Goal: Check status: Check status

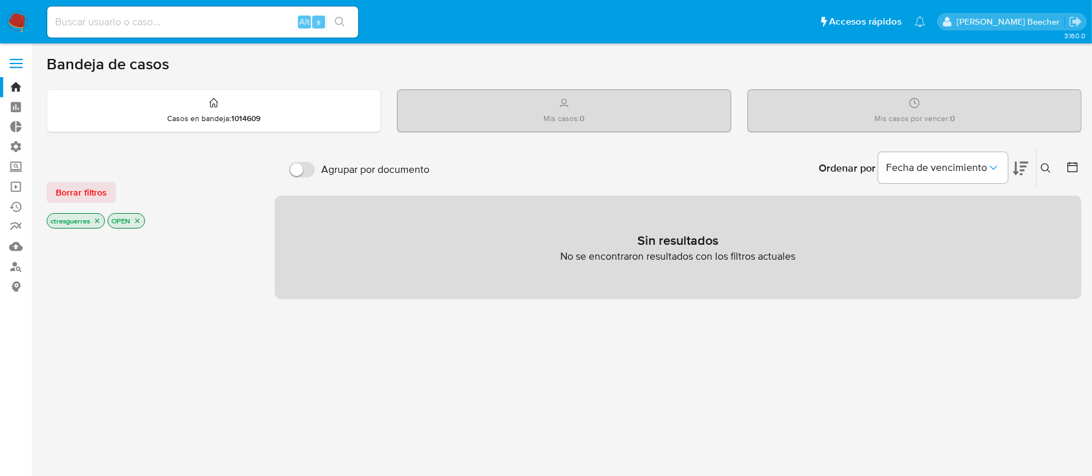
click at [208, 8] on div "Alt s" at bounding box center [202, 21] width 311 height 31
click at [199, 23] on input at bounding box center [202, 22] width 311 height 17
type input "148557737"
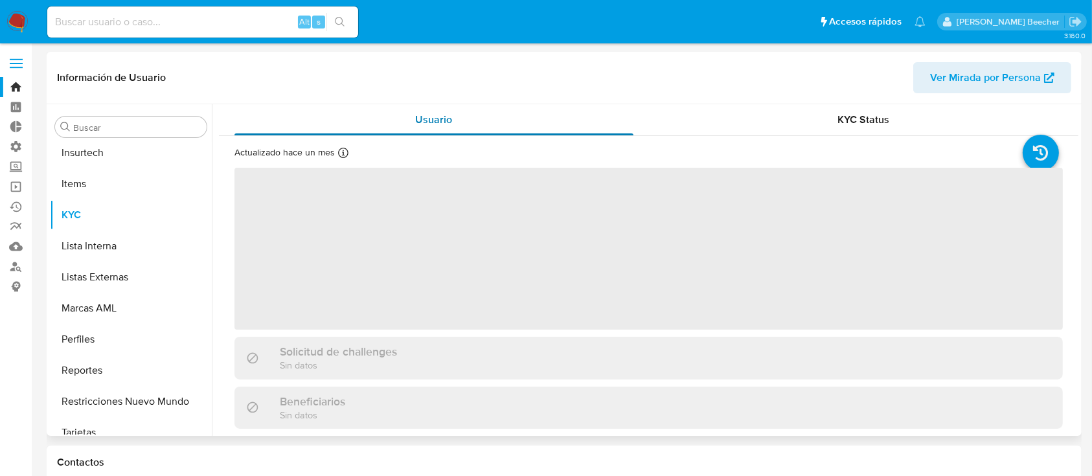
scroll to position [578, 0]
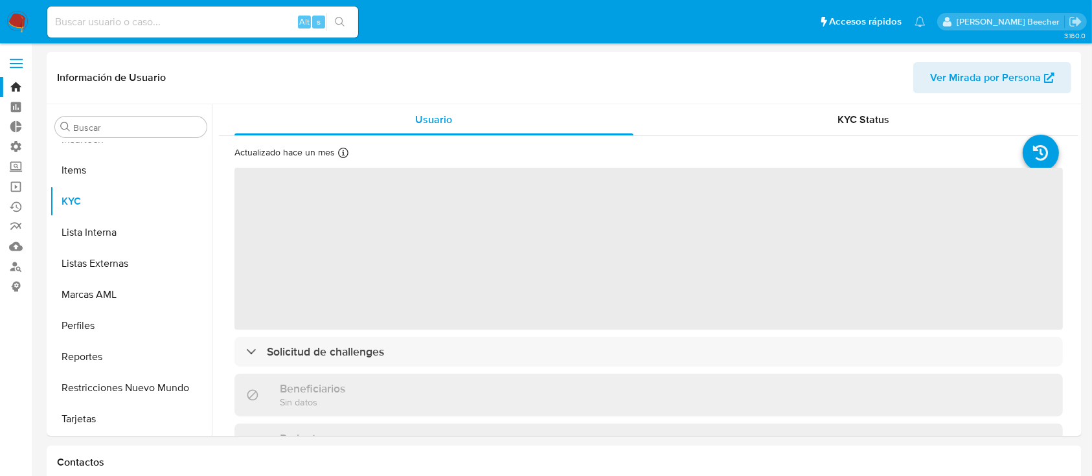
select select "10"
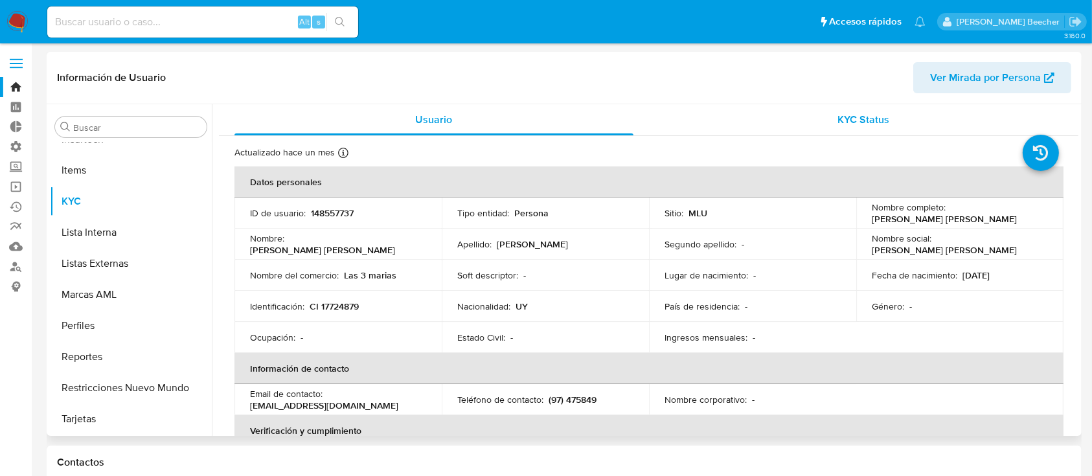
click at [869, 113] on span "KYC Status" at bounding box center [863, 119] width 52 height 15
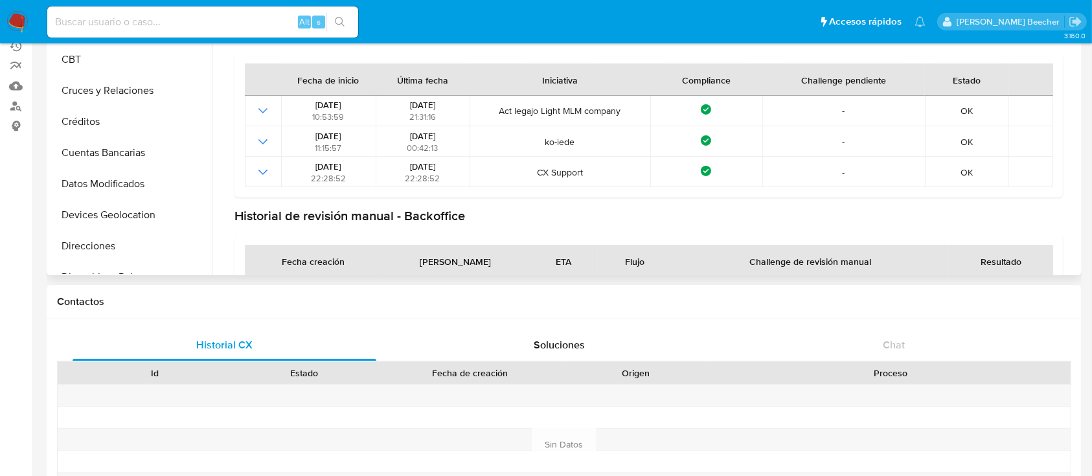
scroll to position [0, 0]
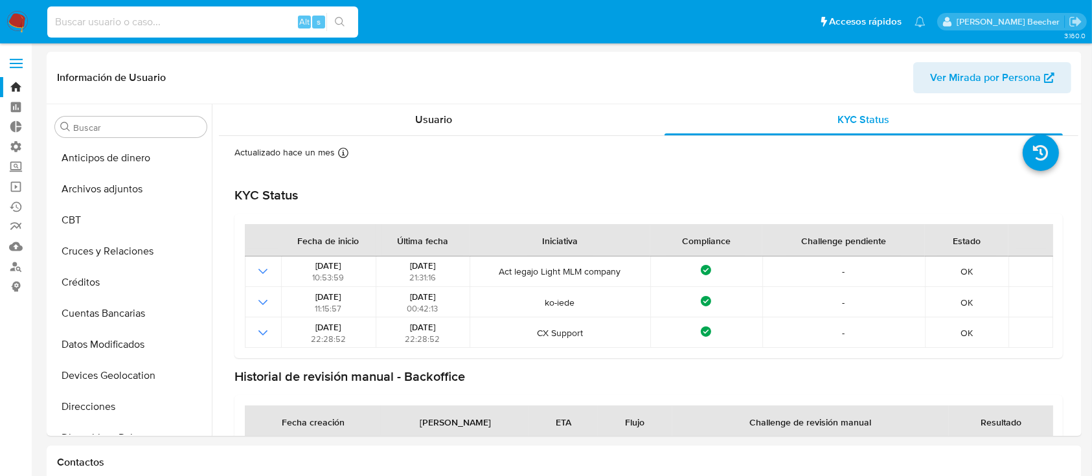
click at [161, 14] on input at bounding box center [202, 22] width 311 height 17
click at [123, 122] on input "Buscar" at bounding box center [137, 128] width 128 height 12
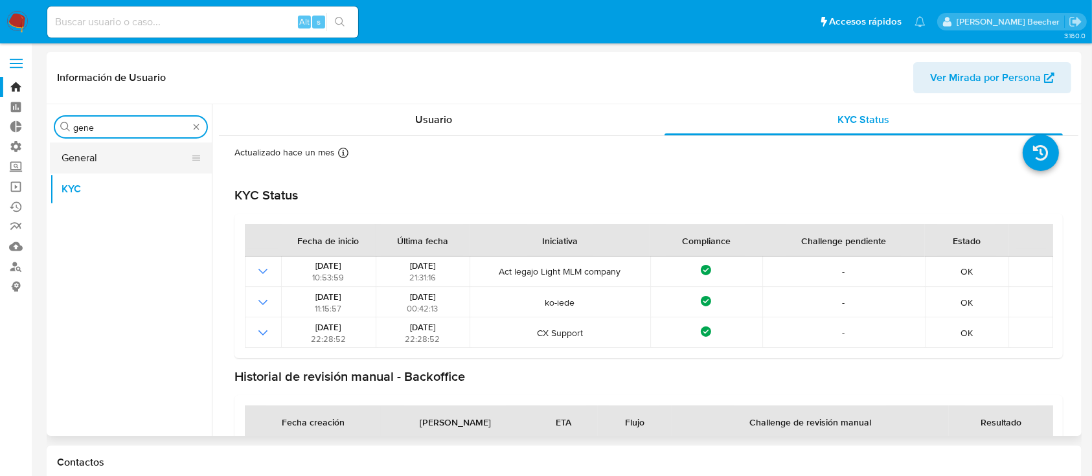
click at [145, 153] on button "General" at bounding box center [126, 157] width 152 height 31
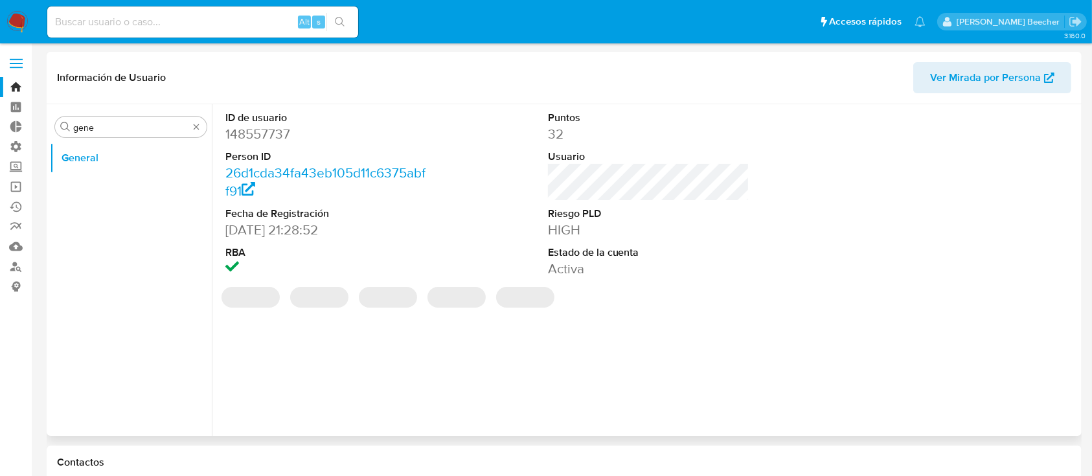
click at [267, 135] on dd "148557737" at bounding box center [326, 134] width 202 height 18
click at [267, 134] on dd "148557737" at bounding box center [326, 134] width 202 height 18
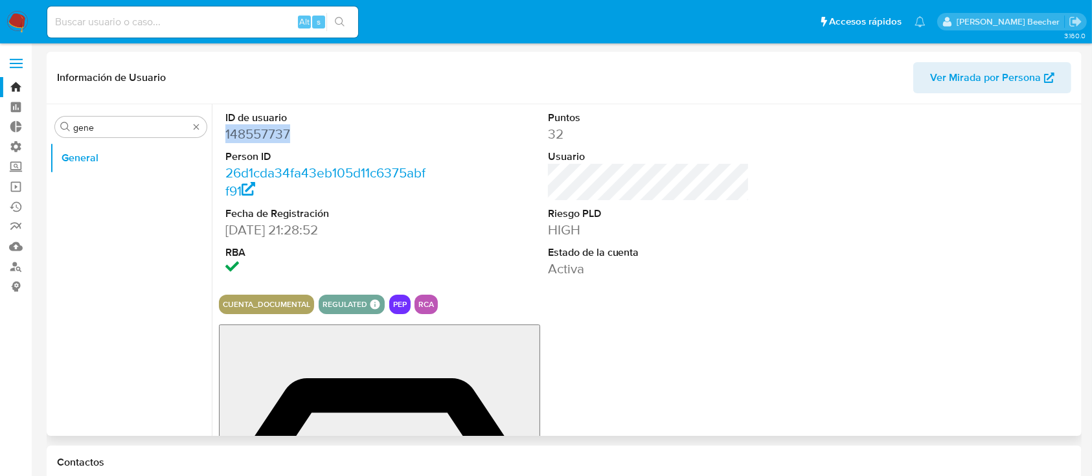
copy dd "148557737"
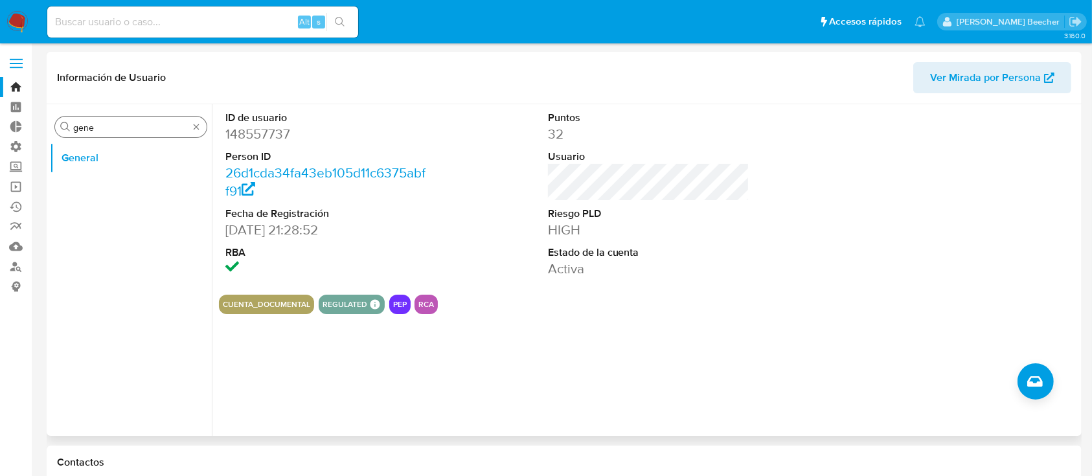
click at [137, 118] on div "Buscar gene" at bounding box center [131, 127] width 152 height 21
click at [142, 126] on input "gene" at bounding box center [130, 128] width 115 height 12
type input "j"
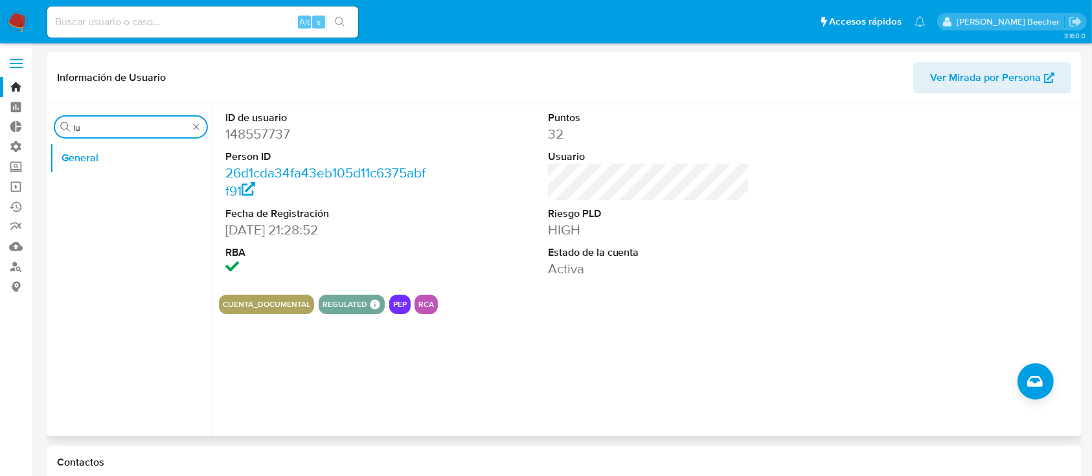
type input "l"
type input "kyc"
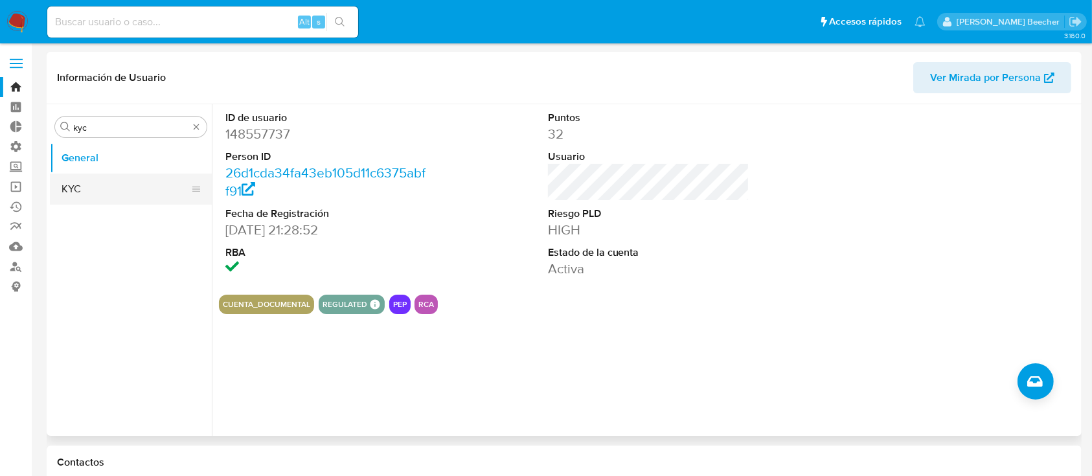
click at [98, 196] on button "KYC" at bounding box center [126, 189] width 152 height 31
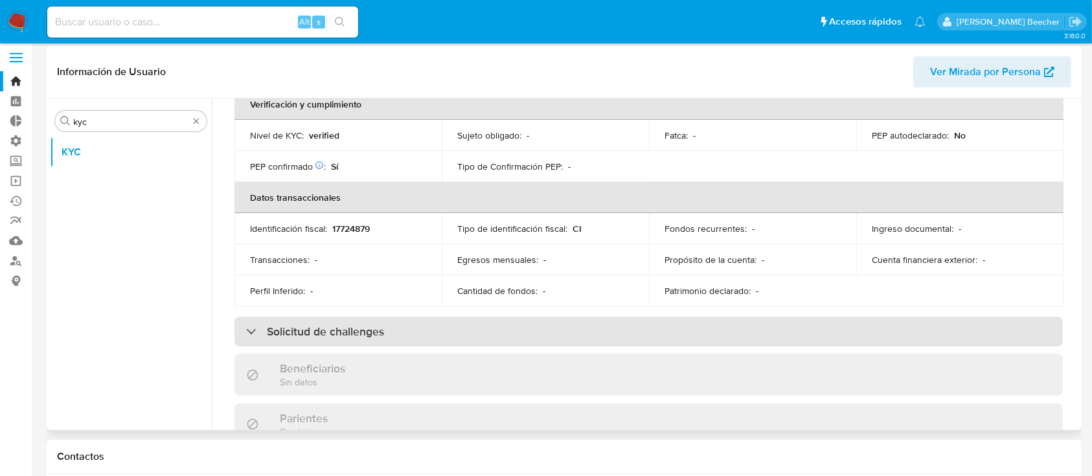
scroll to position [319, 0]
click at [427, 339] on div "Solicitud de challenges" at bounding box center [648, 334] width 828 height 30
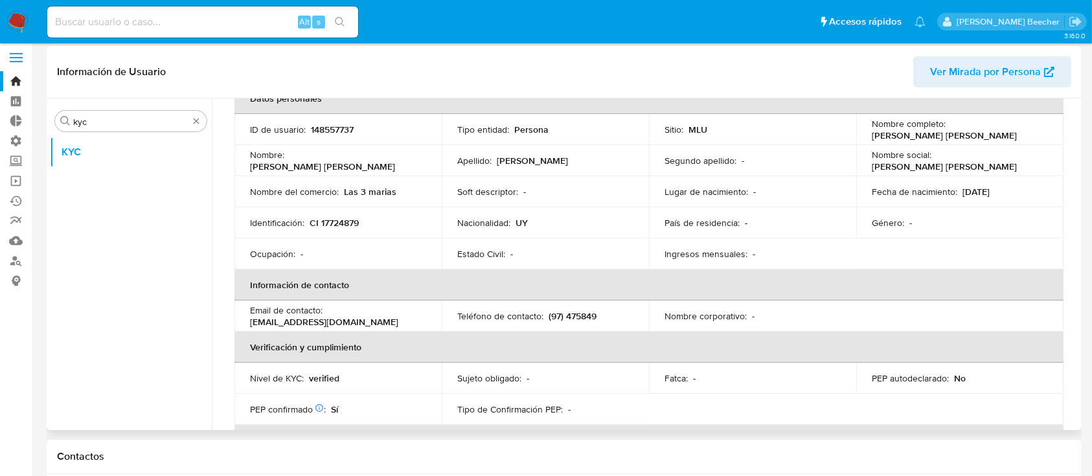
scroll to position [0, 0]
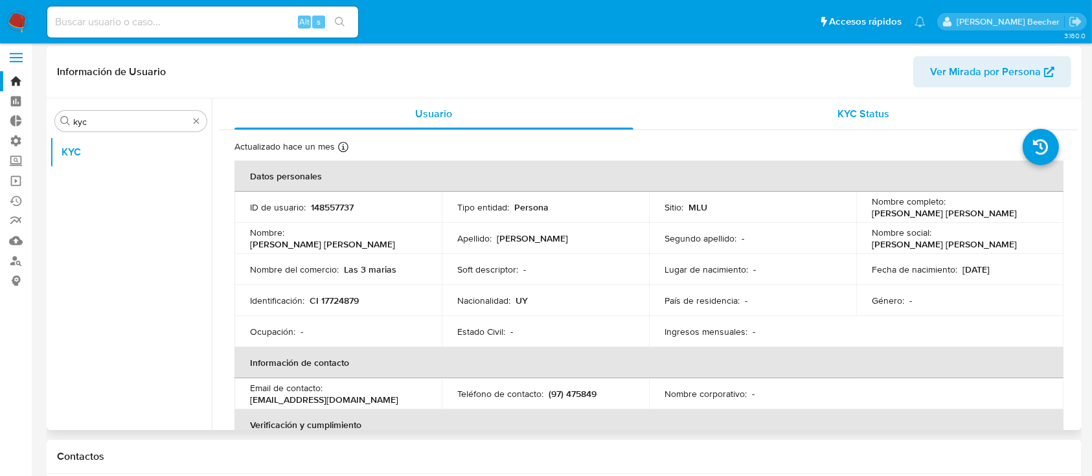
click at [873, 117] on span "KYC Status" at bounding box center [863, 113] width 52 height 15
